Goal: Information Seeking & Learning: Find contact information

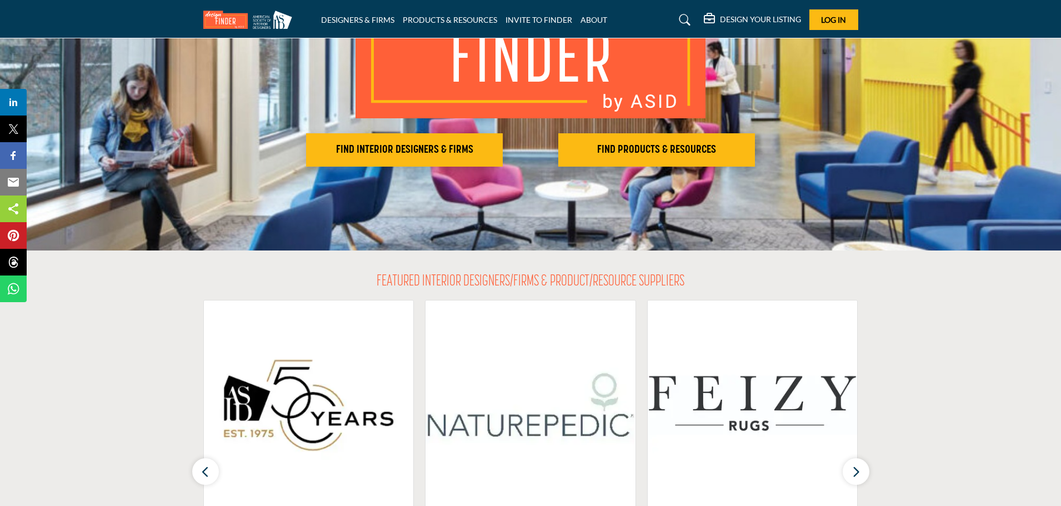
scroll to position [167, 0]
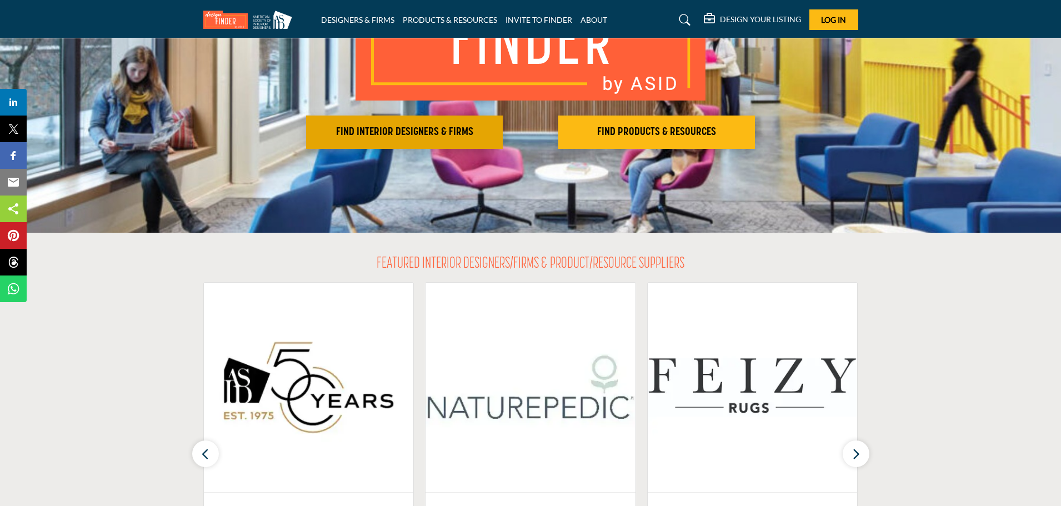
click at [408, 128] on h2 "FIND INTERIOR DESIGNERS & FIRMS" at bounding box center [404, 132] width 190 height 13
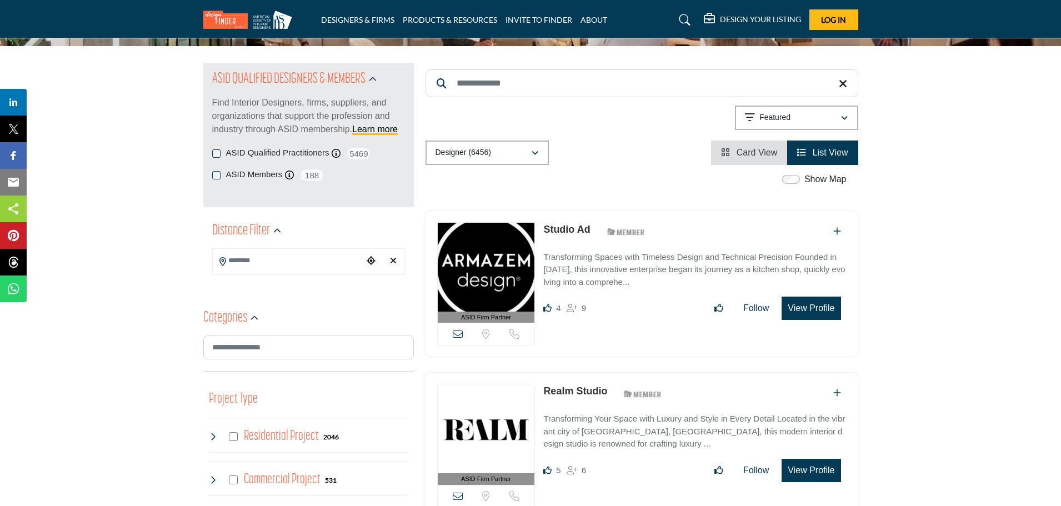
scroll to position [111, 0]
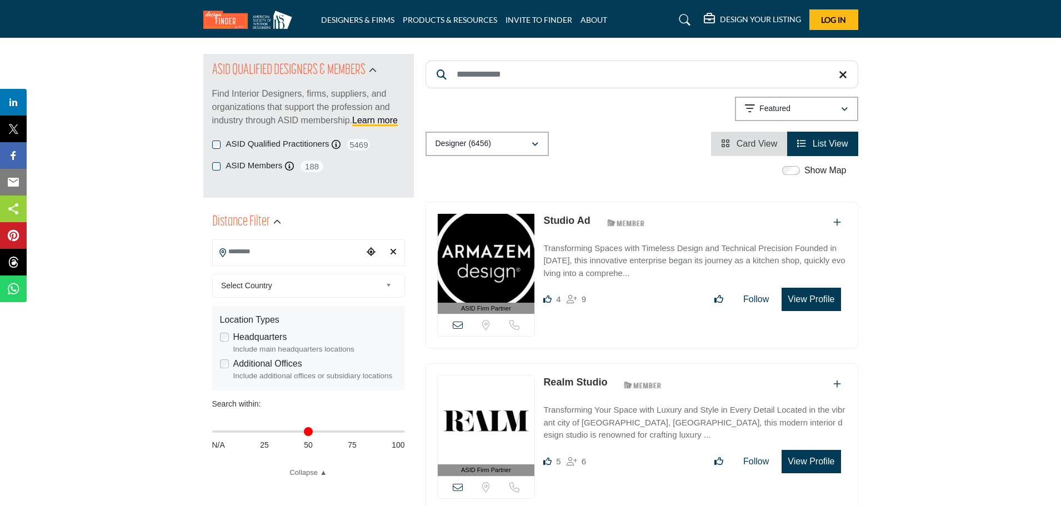
click at [252, 253] on input "Search Location" at bounding box center [288, 252] width 150 height 22
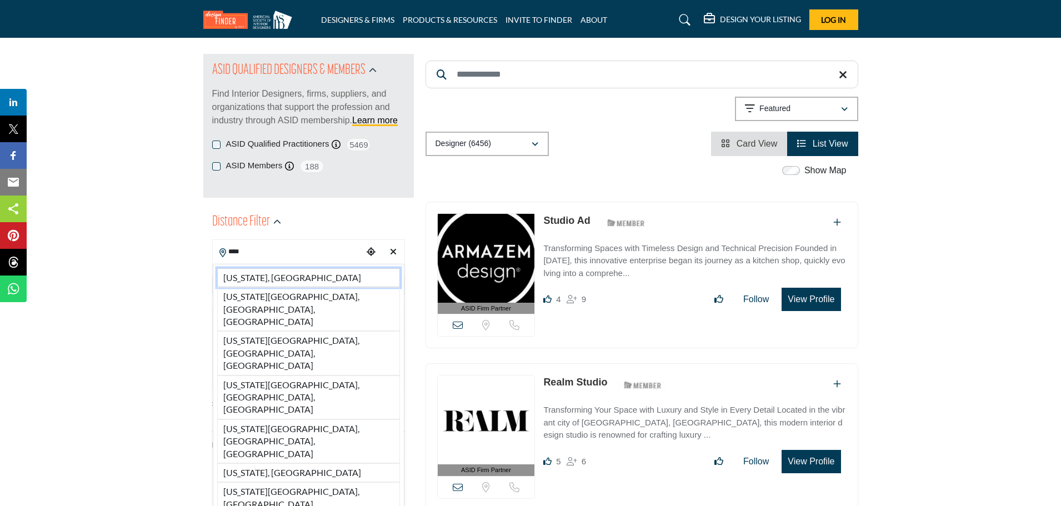
click at [224, 281] on li "Iowa, USA" at bounding box center [308, 277] width 183 height 19
type input "*********"
type input "***"
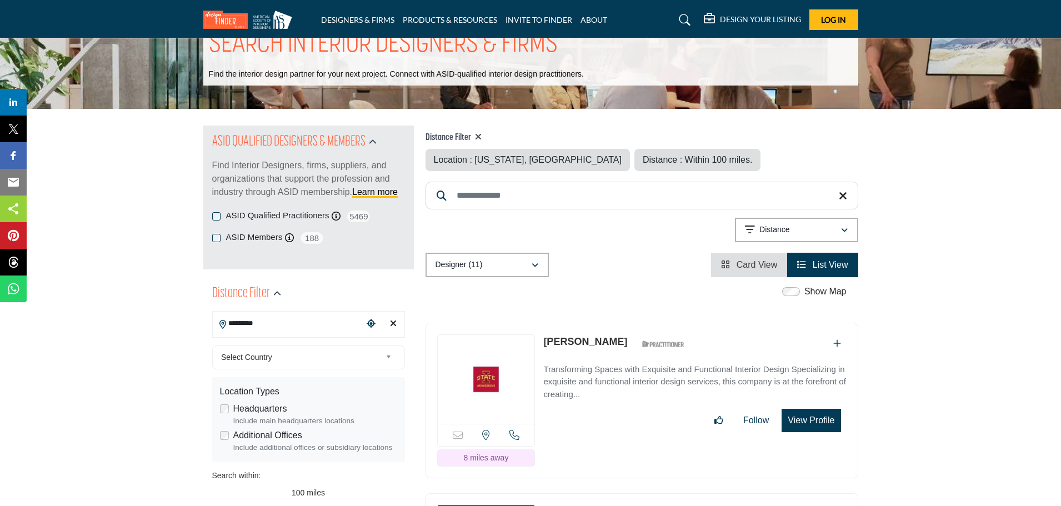
scroll to position [56, 0]
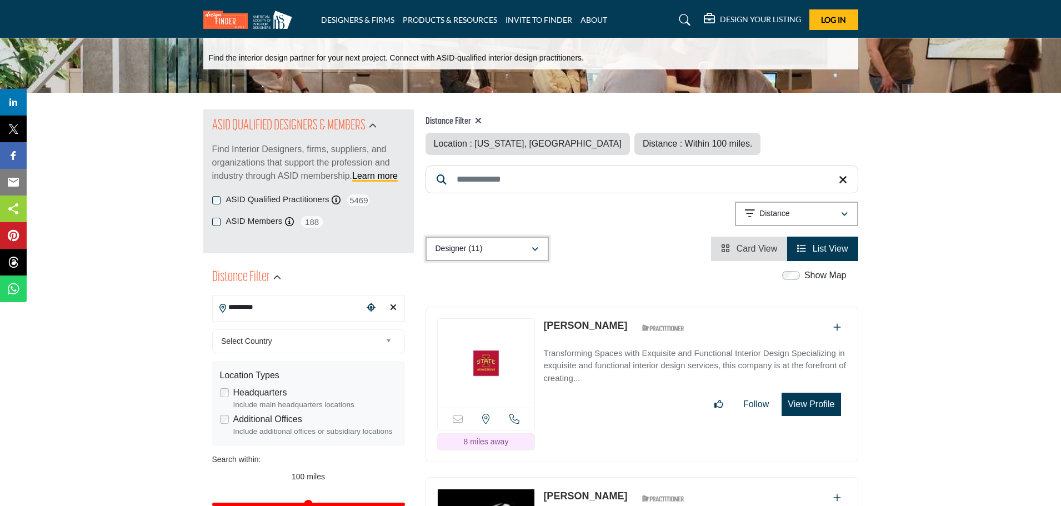
click at [539, 251] on button "Designer (11)" at bounding box center [487, 249] width 123 height 24
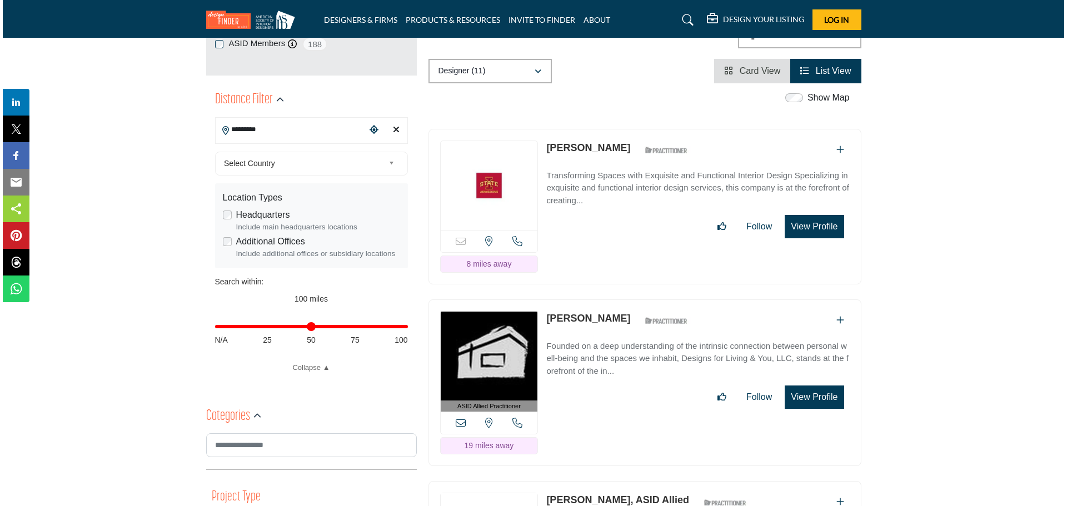
scroll to position [158, 0]
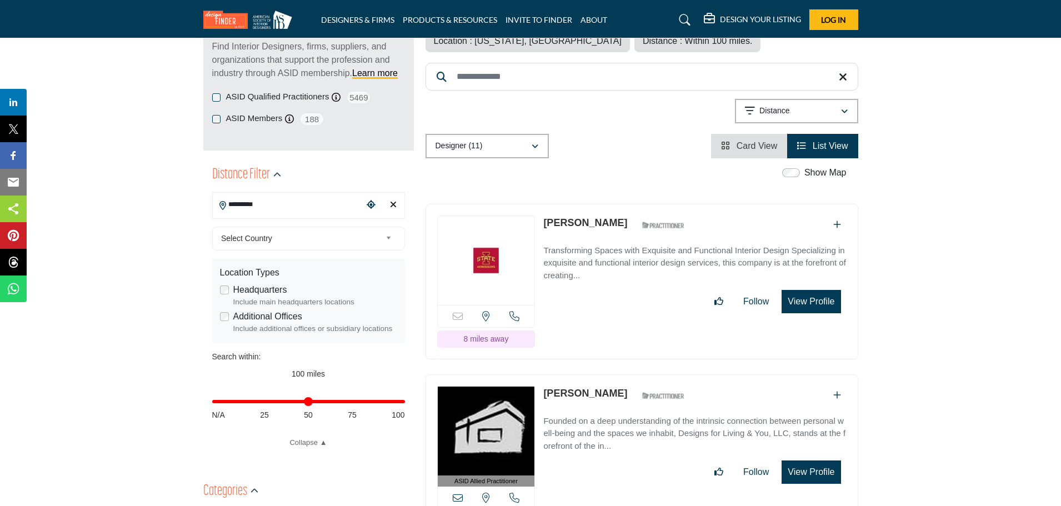
drag, startPoint x: 812, startPoint y: 299, endPoint x: 791, endPoint y: 281, distance: 28.0
click at [812, 298] on button "View Profile" at bounding box center [811, 301] width 59 height 23
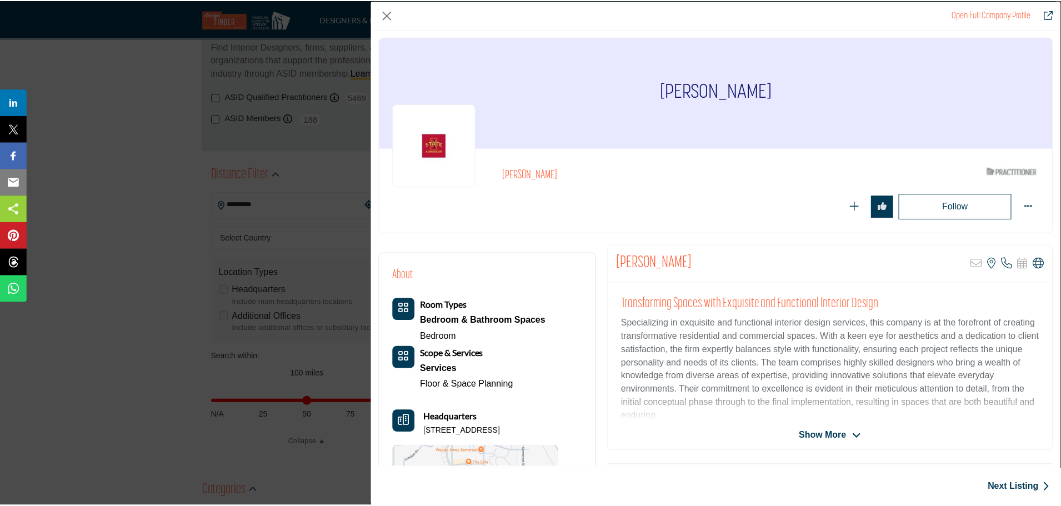
scroll to position [0, 0]
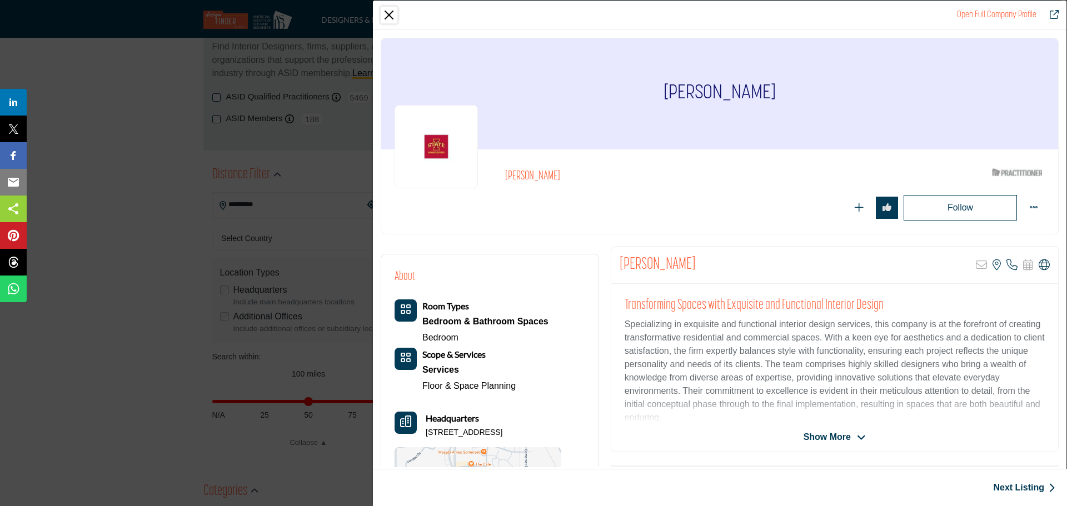
click at [386, 15] on button "Close" at bounding box center [389, 15] width 17 height 17
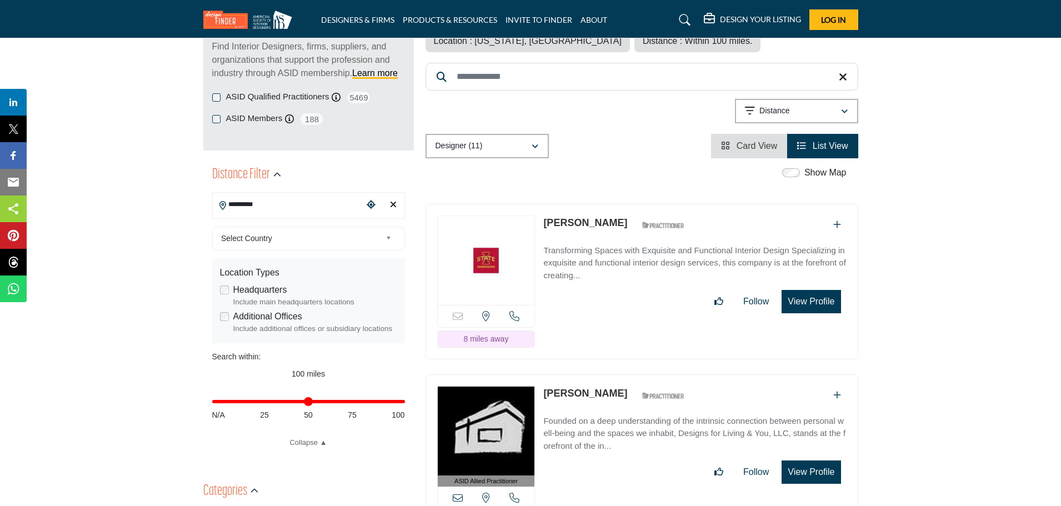
drag, startPoint x: 272, startPoint y: 205, endPoint x: 149, endPoint y: 192, distance: 123.4
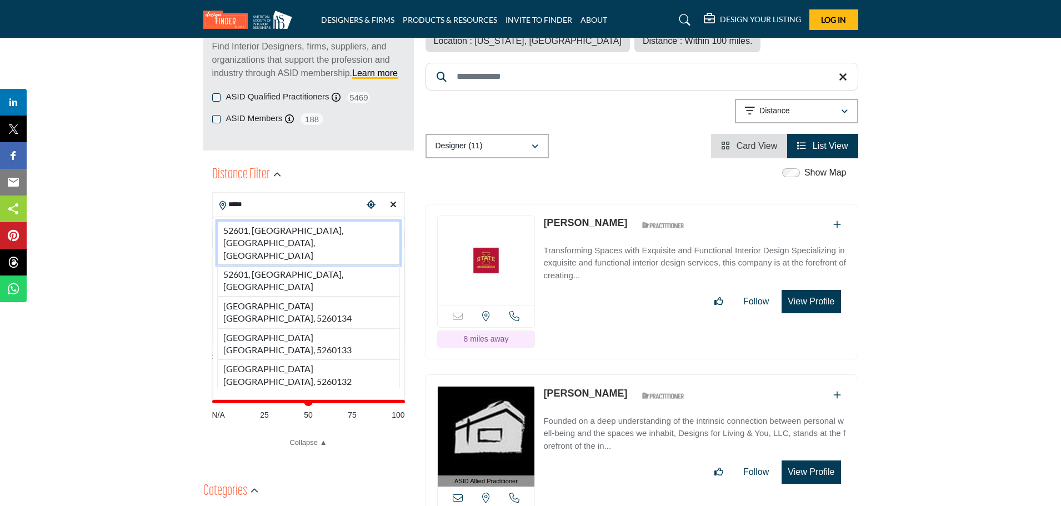
click at [247, 232] on li "52601, Burlington, IA, USA" at bounding box center [308, 243] width 183 height 44
type input "**********"
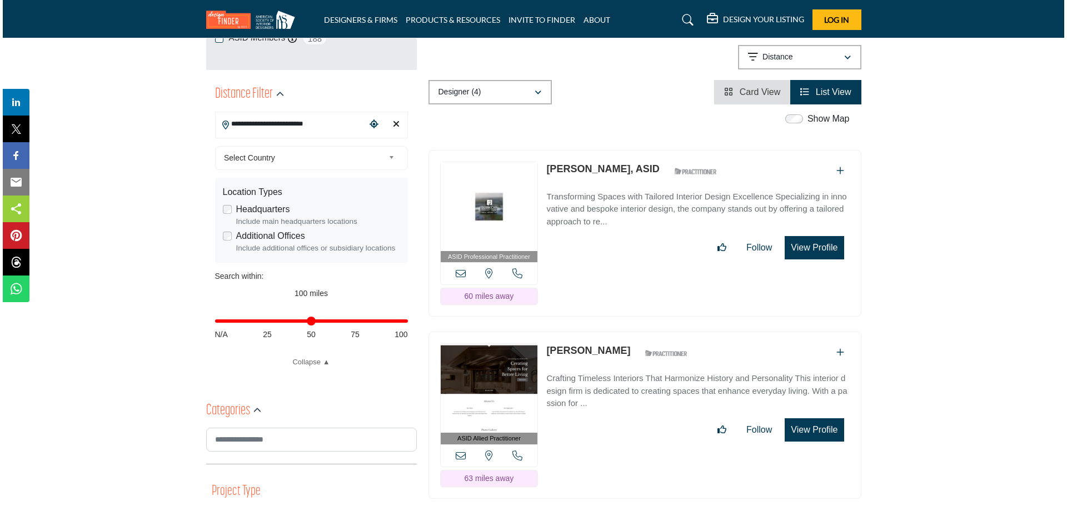
scroll to position [222, 0]
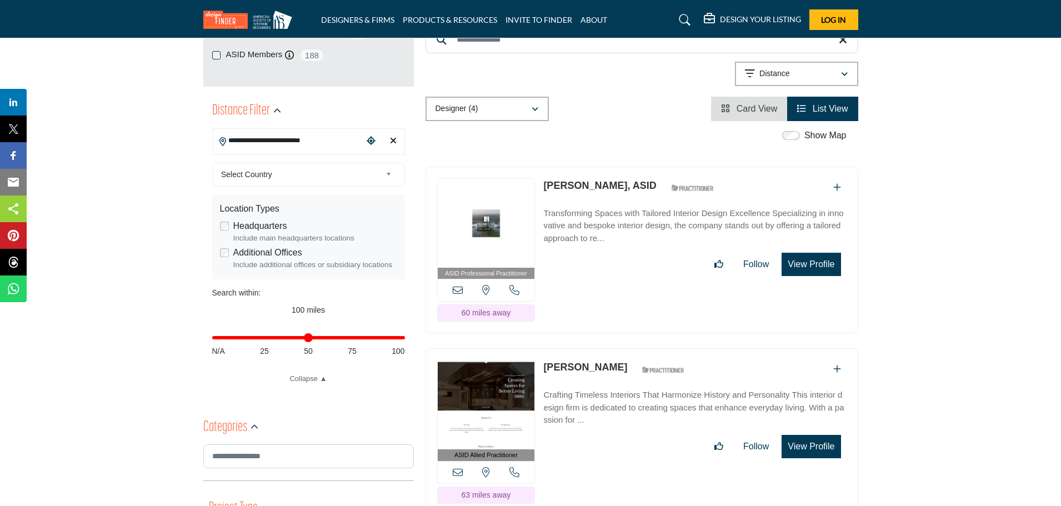
click at [828, 253] on button "View Profile" at bounding box center [811, 264] width 59 height 23
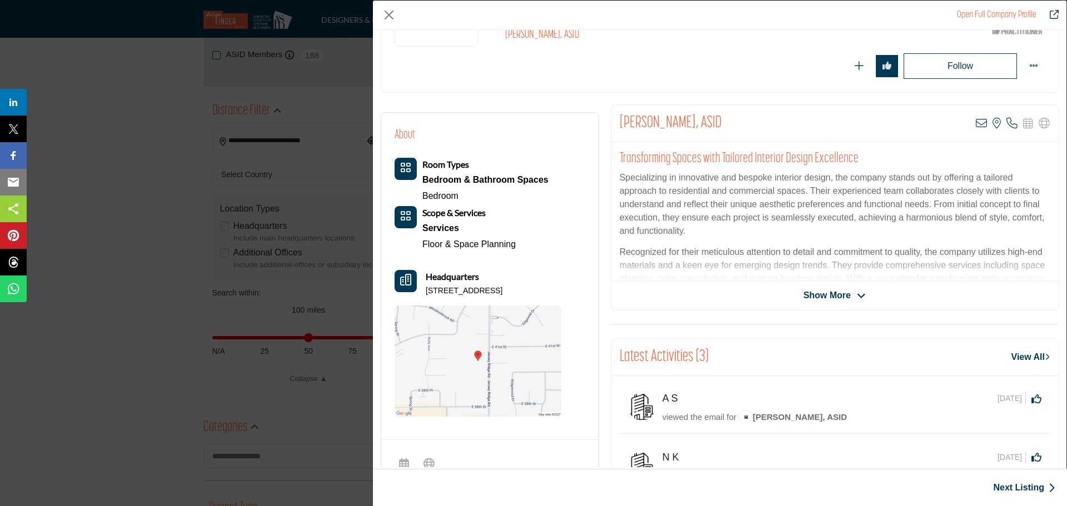
scroll to position [0, 0]
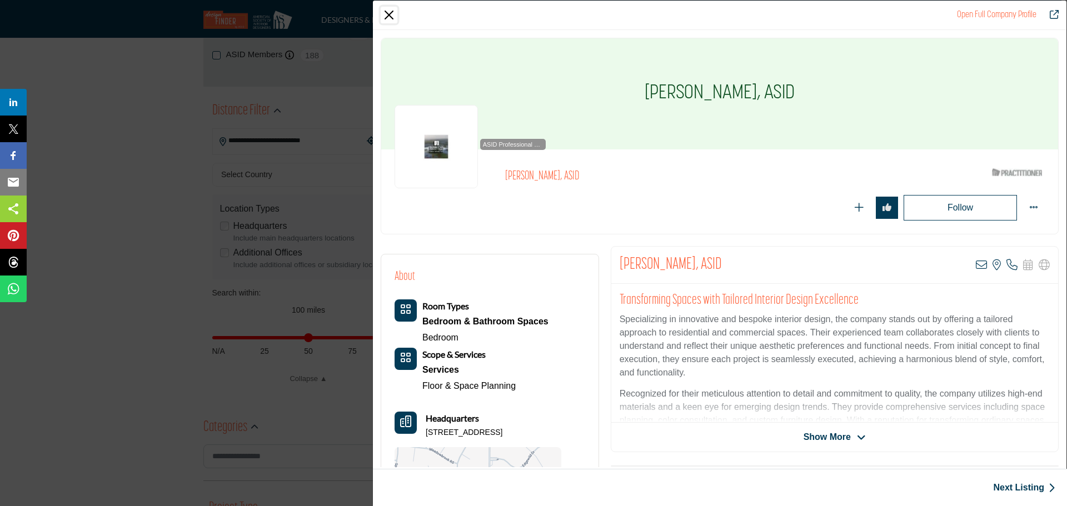
drag, startPoint x: 387, startPoint y: 13, endPoint x: 732, endPoint y: 6, distance: 344.5
click at [654, 6] on div "Open Full Company Profile" at bounding box center [719, 15] width 693 height 29
click at [999, 12] on link "Open Full Company Profile" at bounding box center [996, 15] width 79 height 9
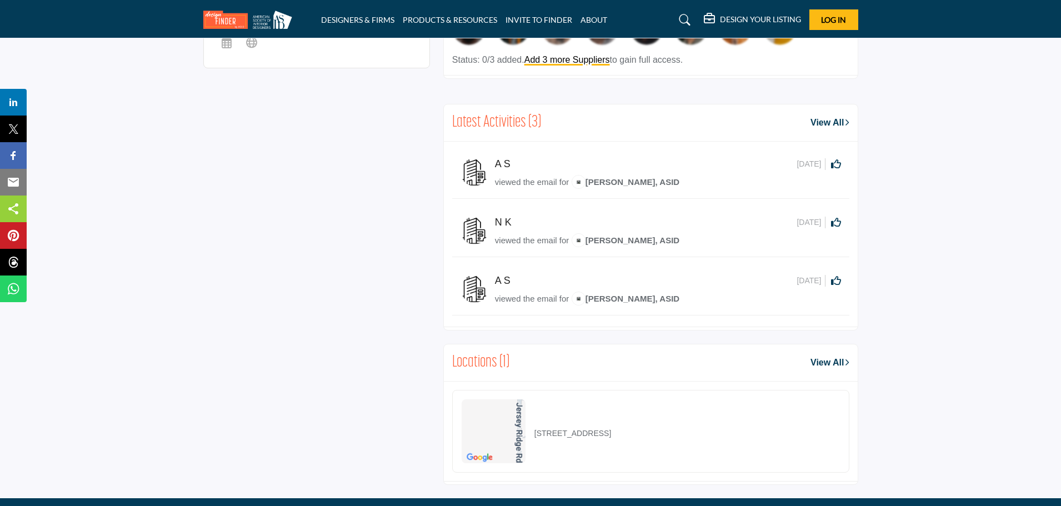
scroll to position [387, 0]
